Goal: Complete application form

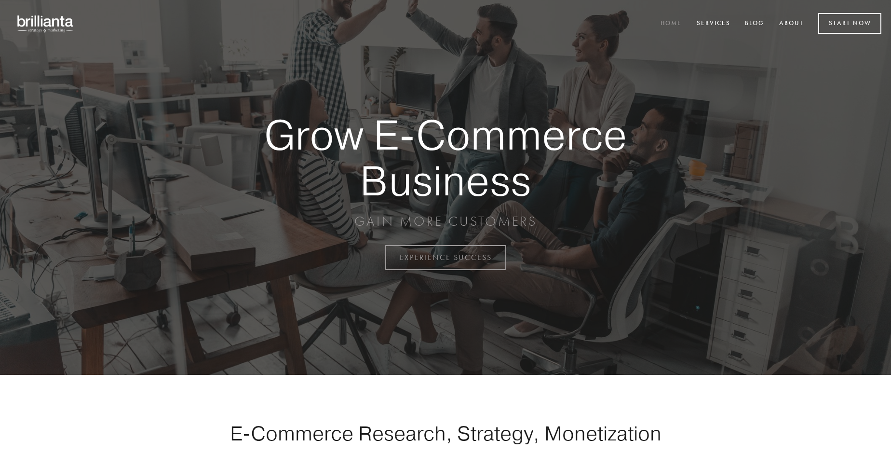
scroll to position [2527, 0]
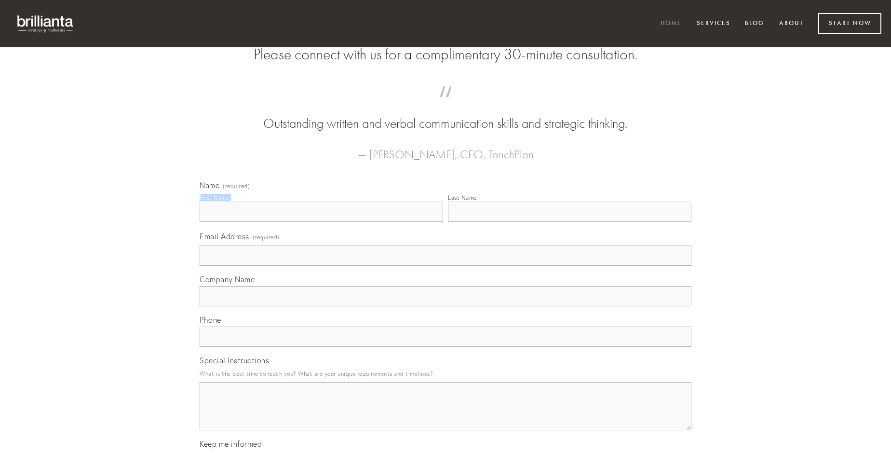
type input "[PERSON_NAME]"
click at [569, 222] on input "Last Name" at bounding box center [569, 212] width 243 height 20
type input "[PERSON_NAME]"
click at [446, 266] on input "Email Address (required)" at bounding box center [446, 255] width 492 height 20
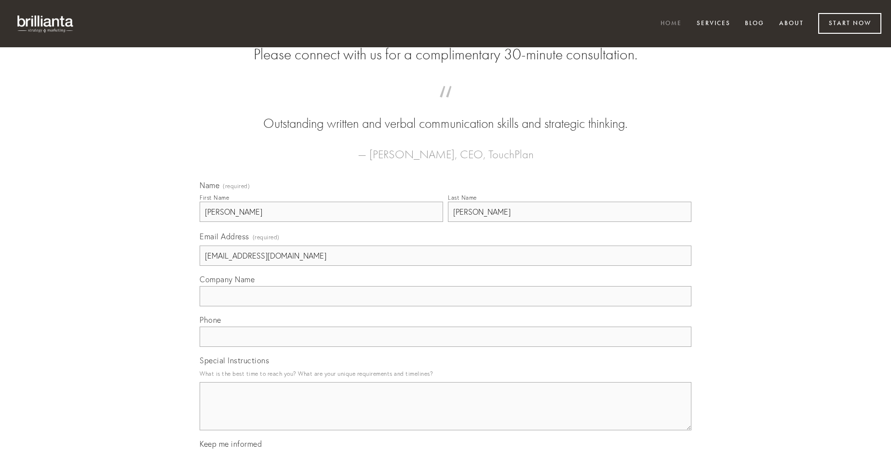
type input "[EMAIL_ADDRESS][DOMAIN_NAME]"
click at [446, 306] on input "Company Name" at bounding box center [446, 296] width 492 height 20
type input "canis"
click at [446, 347] on input "text" at bounding box center [446, 336] width 492 height 20
click at [446, 415] on textarea "Special Instructions" at bounding box center [446, 406] width 492 height 48
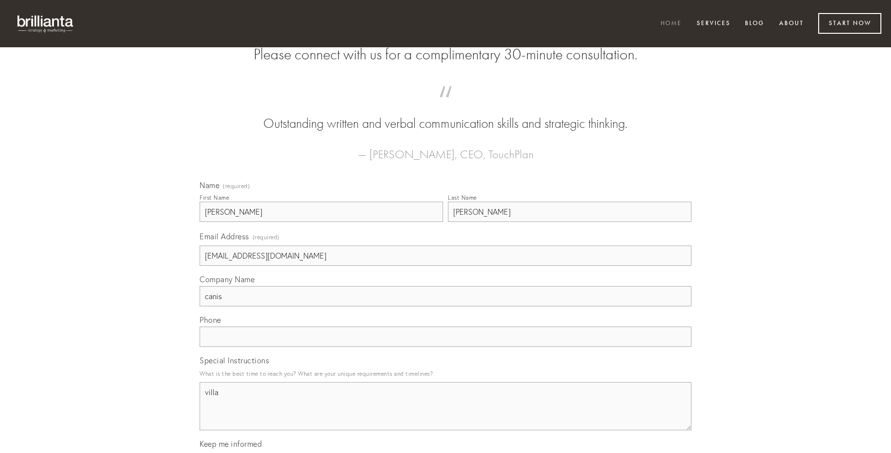
type textarea "villa"
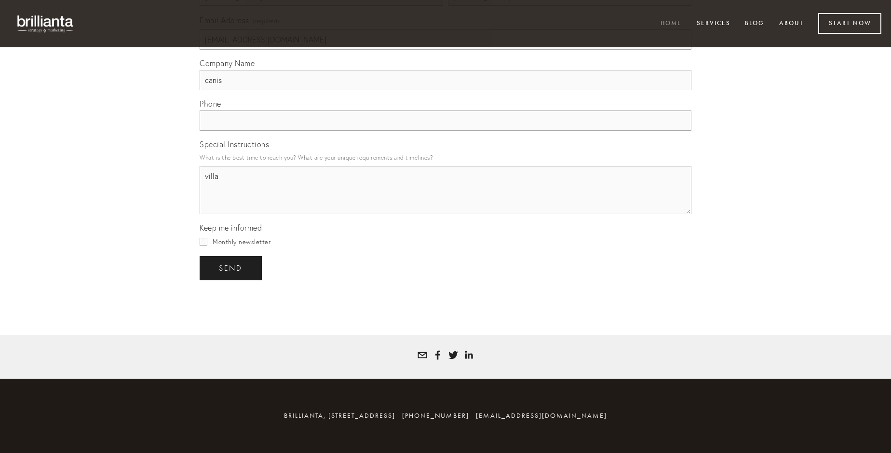
click at [231, 268] on span "send" at bounding box center [231, 268] width 24 height 9
